Goal: Use online tool/utility: Use online tool/utility

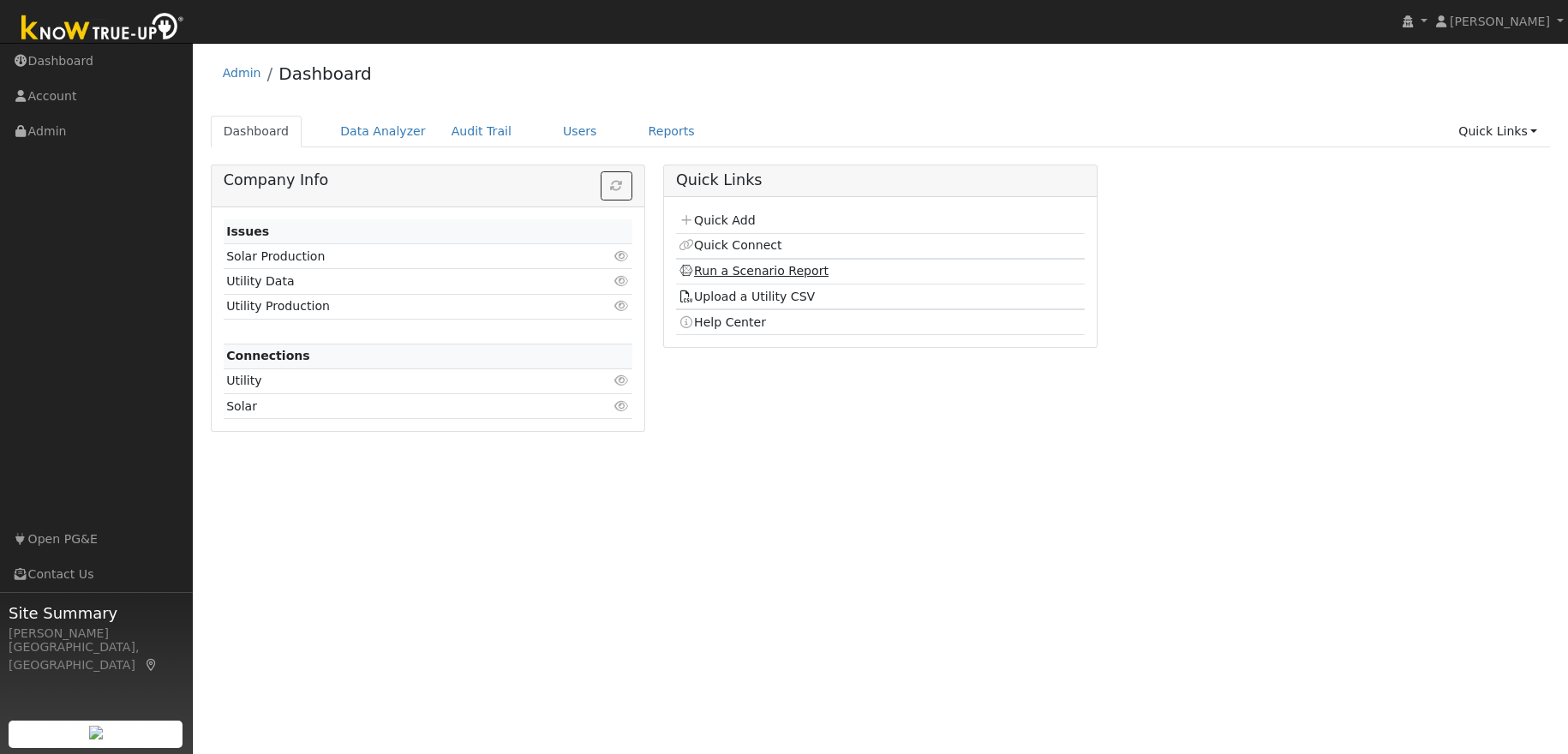
click at [749, 273] on link "Run a Scenario Report" at bounding box center [753, 271] width 150 height 14
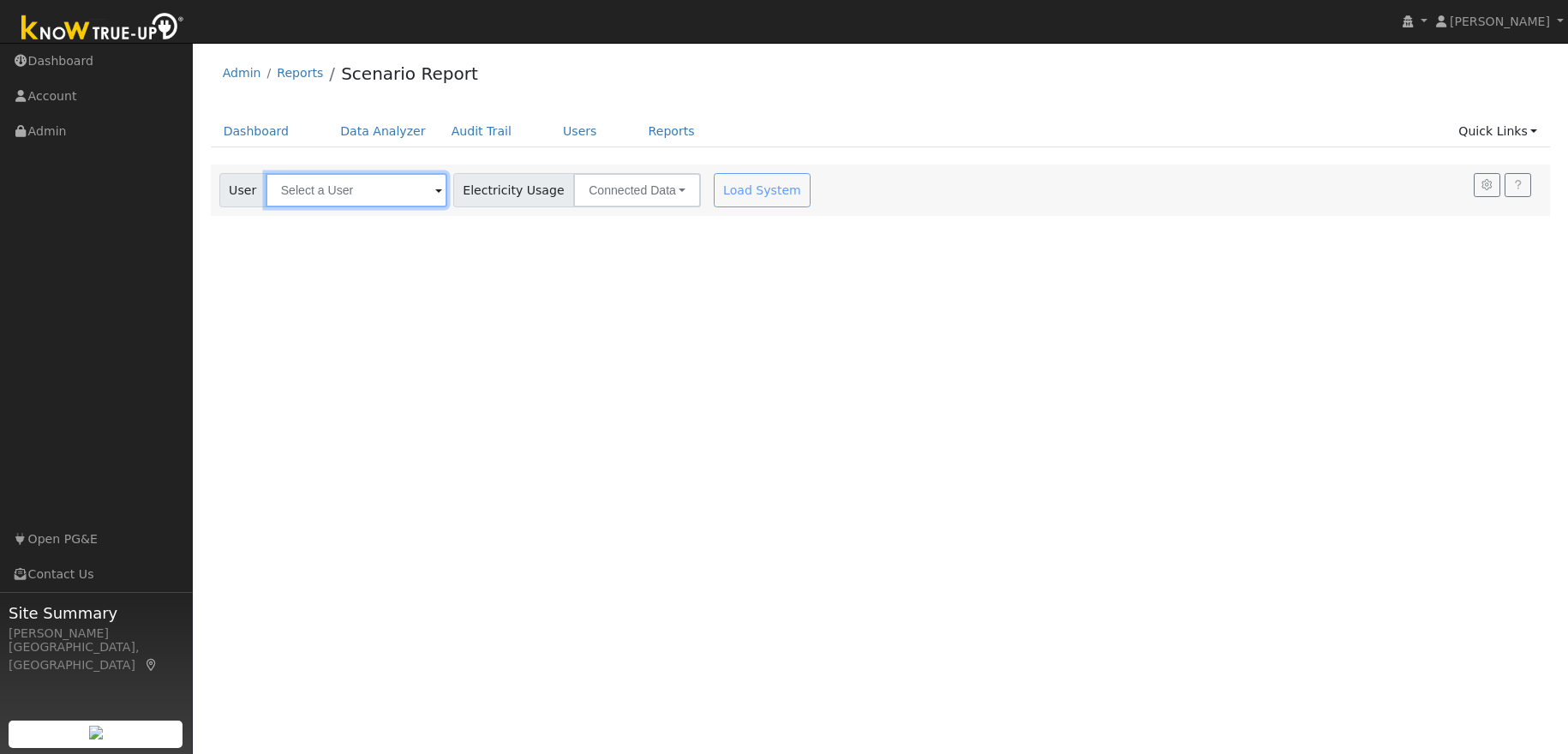
click at [321, 189] on input "text" at bounding box center [357, 189] width 181 height 34
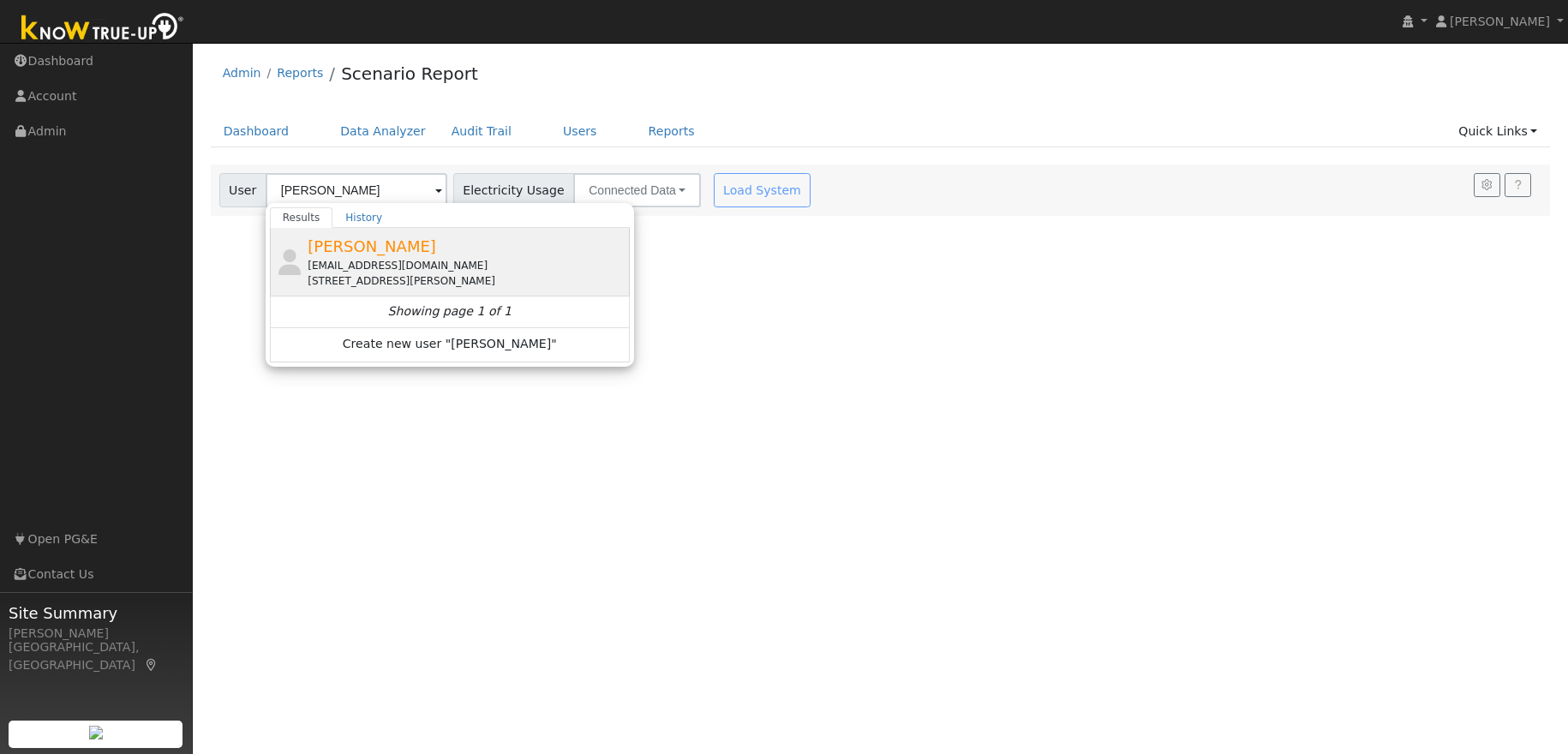
click at [410, 268] on div "[EMAIL_ADDRESS][DOMAIN_NAME]" at bounding box center [466, 266] width 318 height 16
type input "[PERSON_NAME]"
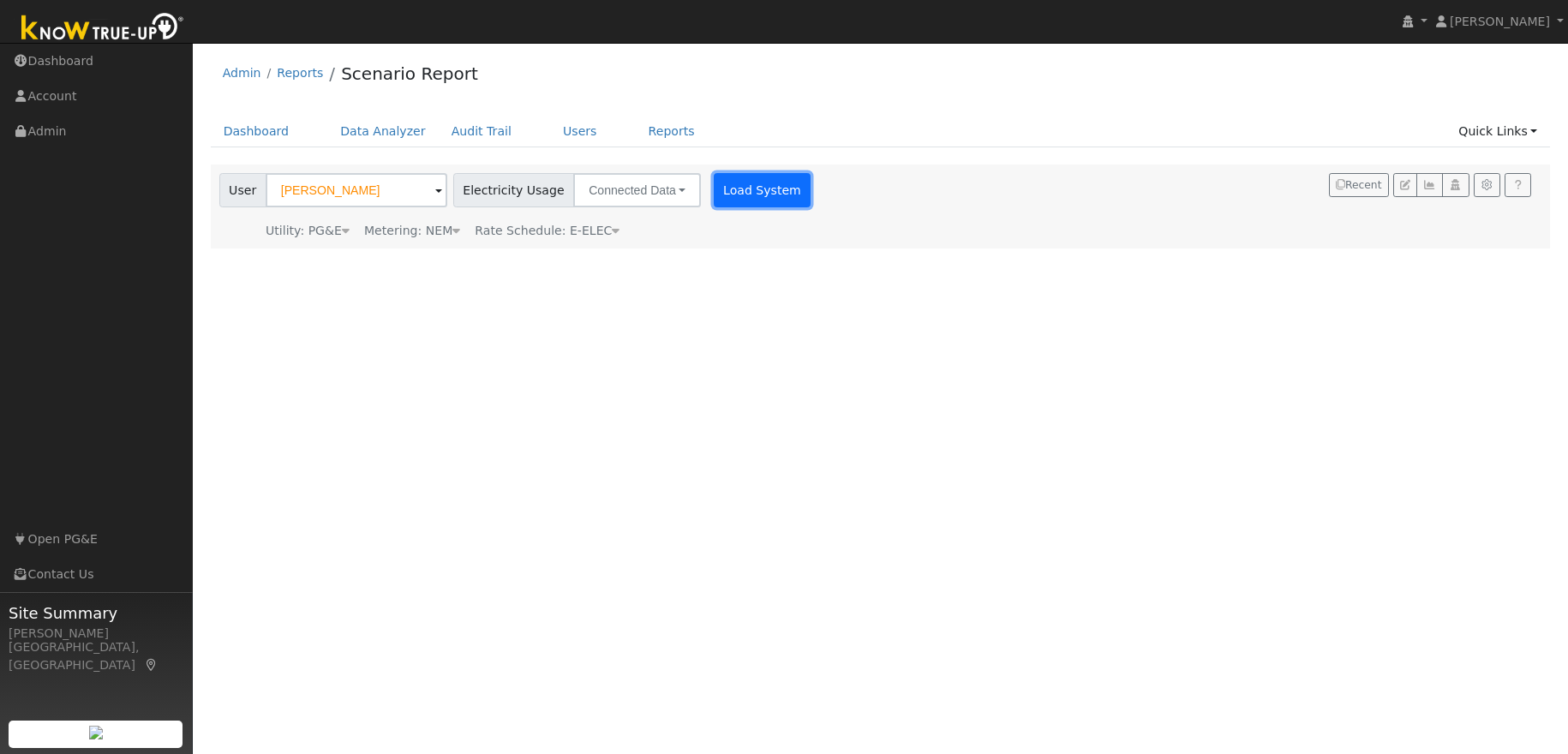
click at [729, 197] on button "Load System" at bounding box center [762, 189] width 98 height 34
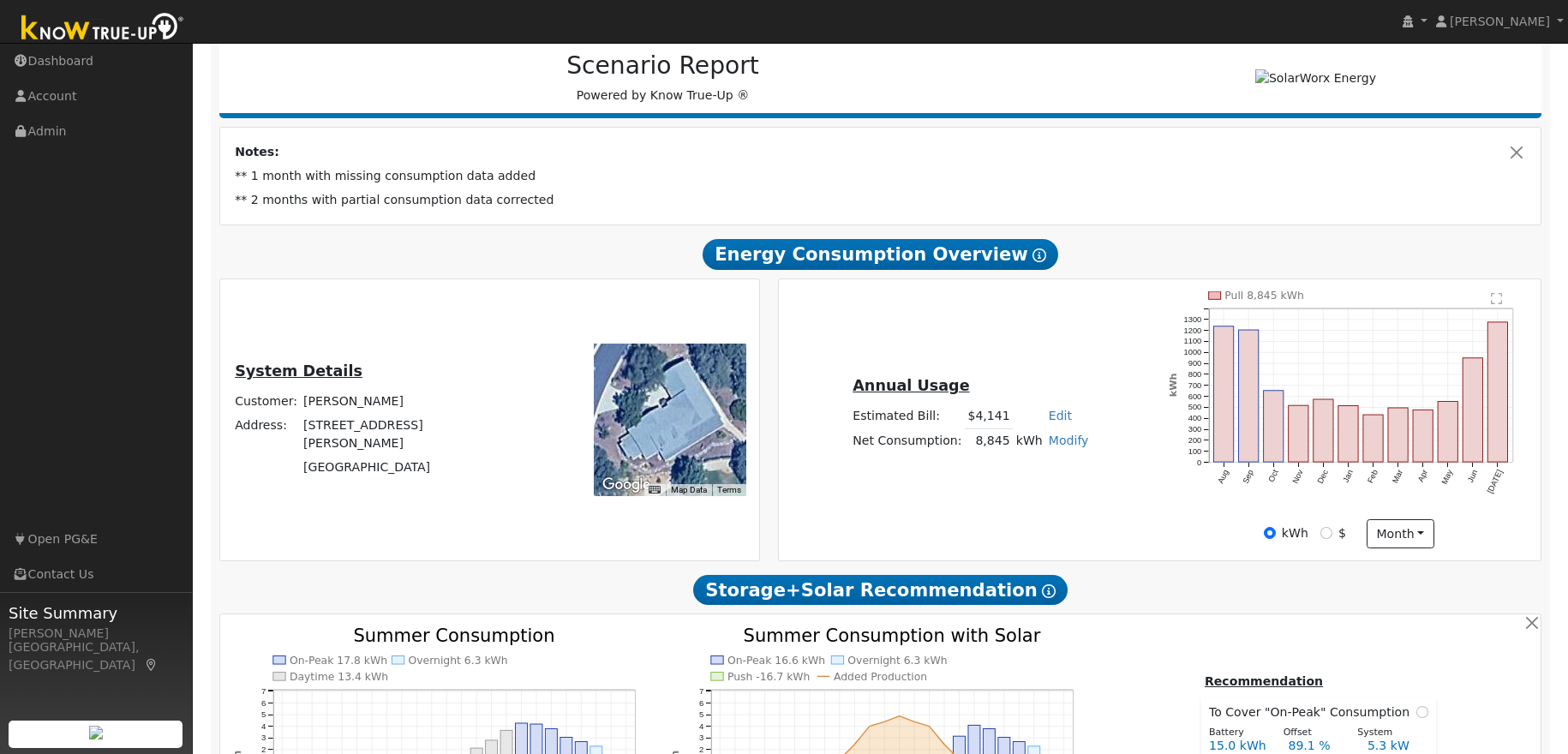
scroll to position [221, 0]
